Goal: Navigation & Orientation: Find specific page/section

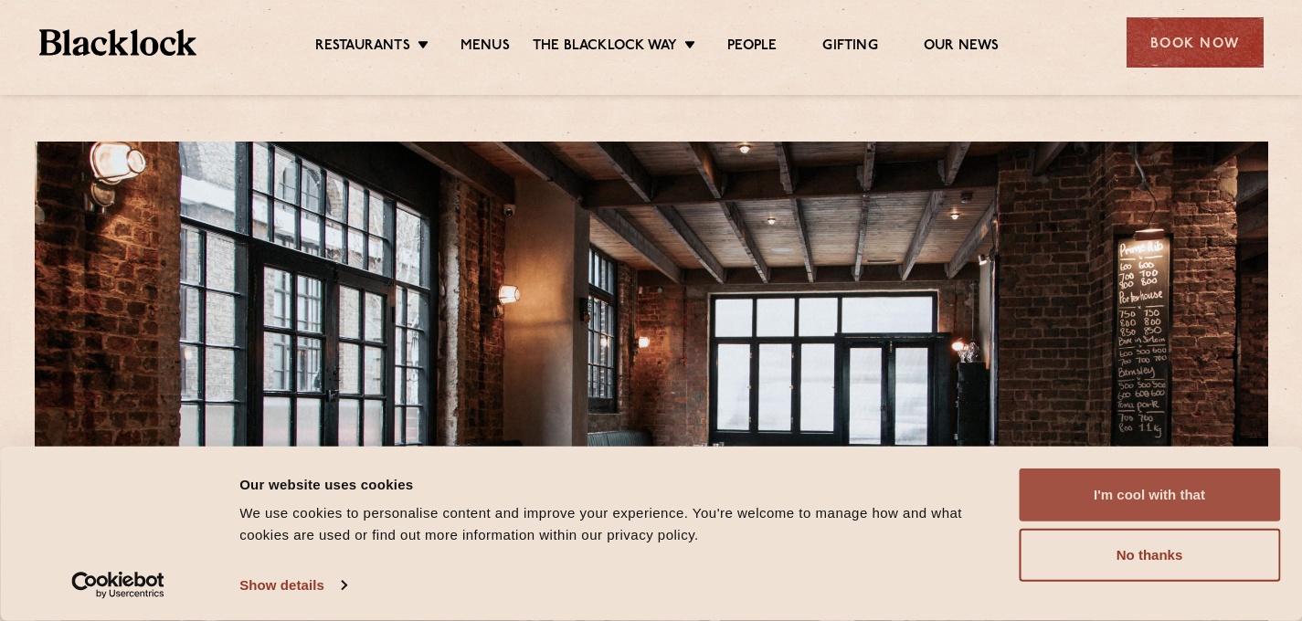
click at [1140, 491] on button "I'm cool with that" at bounding box center [1149, 495] width 261 height 53
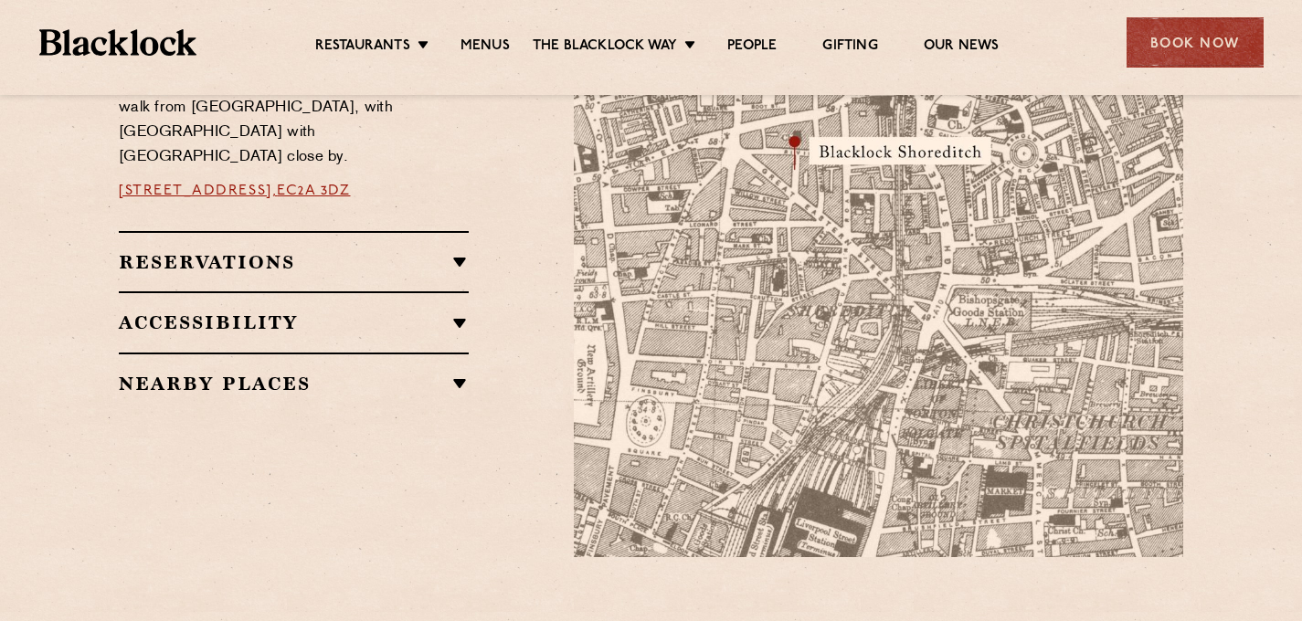
scroll to position [1187, 0]
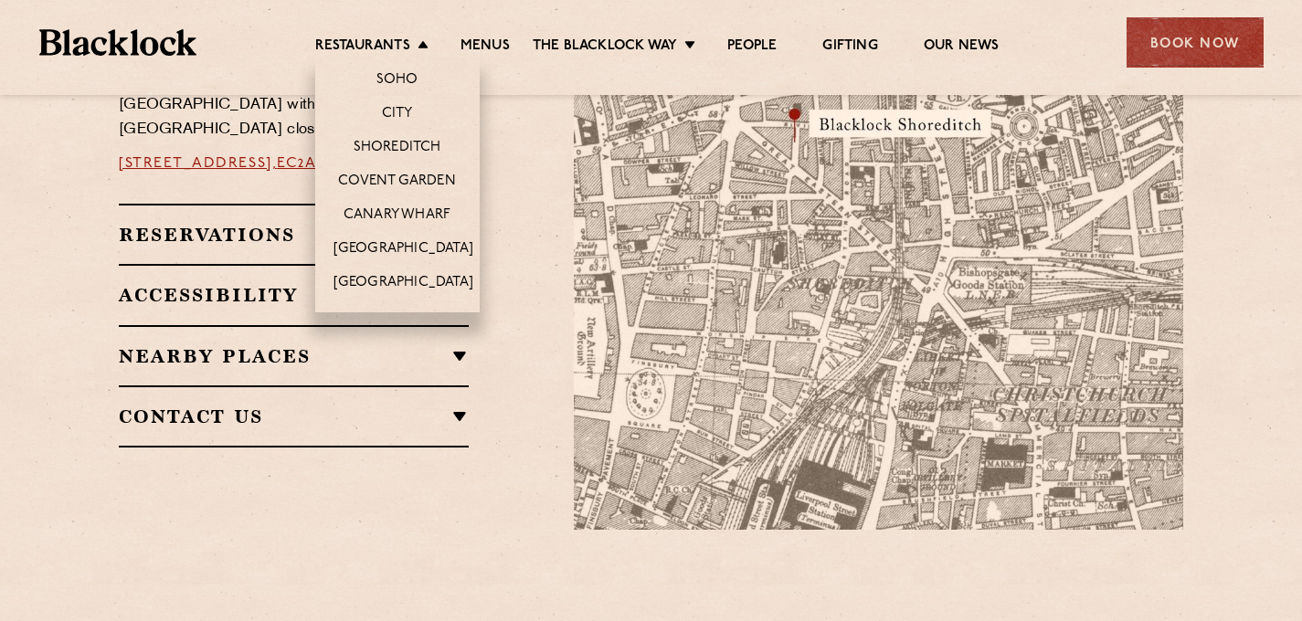
click at [412, 37] on li "Restaurants [GEOGRAPHIC_DATA] [GEOGRAPHIC_DATA] [GEOGRAPHIC_DATA] [GEOGRAPHIC_D…" at bounding box center [376, 47] width 122 height 20
click at [394, 179] on link "Covent Garden" at bounding box center [397, 183] width 118 height 20
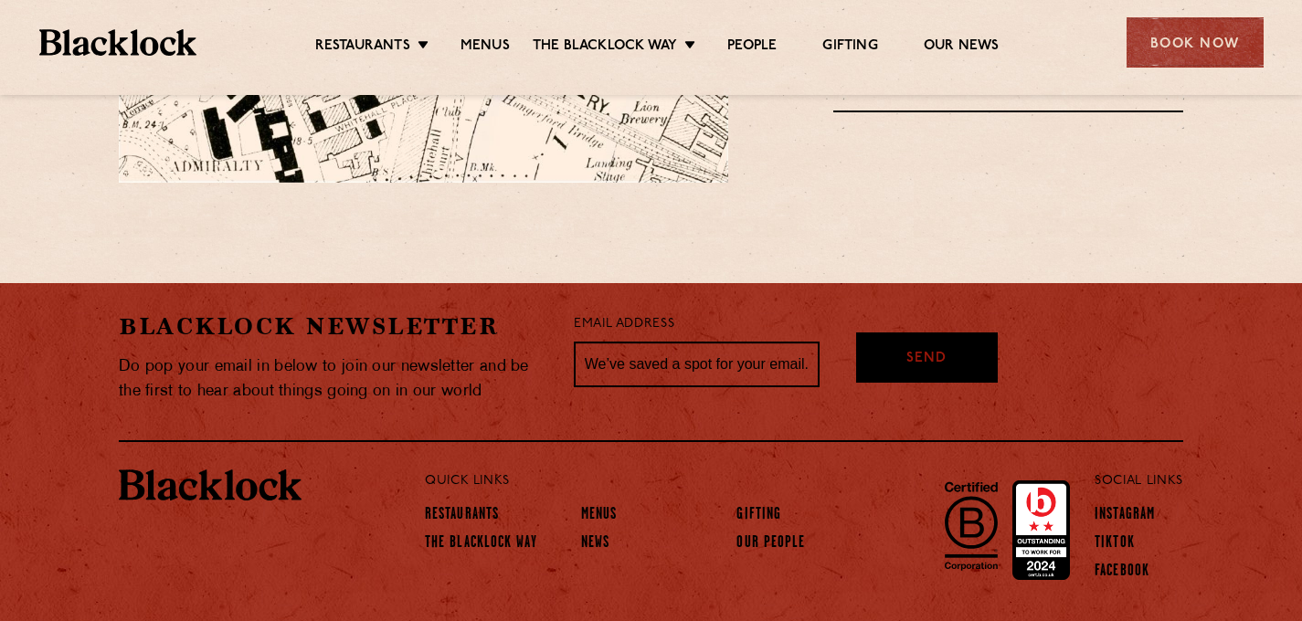
scroll to position [1562, 0]
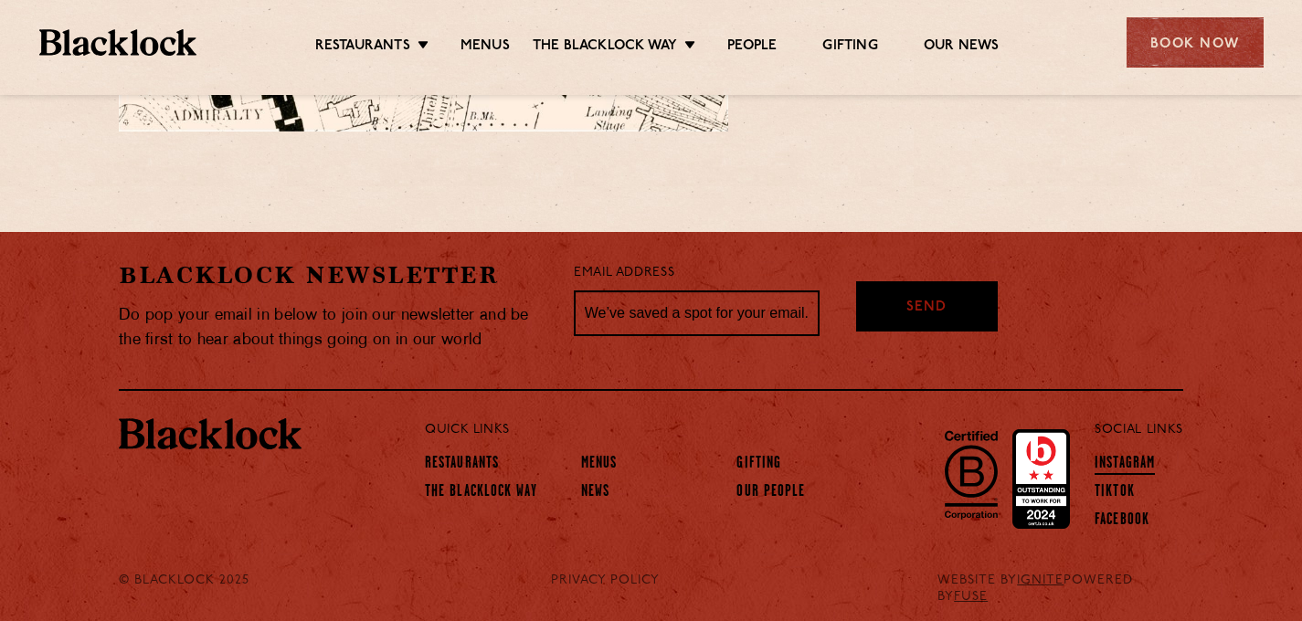
click at [1118, 455] on link "Instagram" at bounding box center [1125, 465] width 60 height 20
